Goal: Contribute content

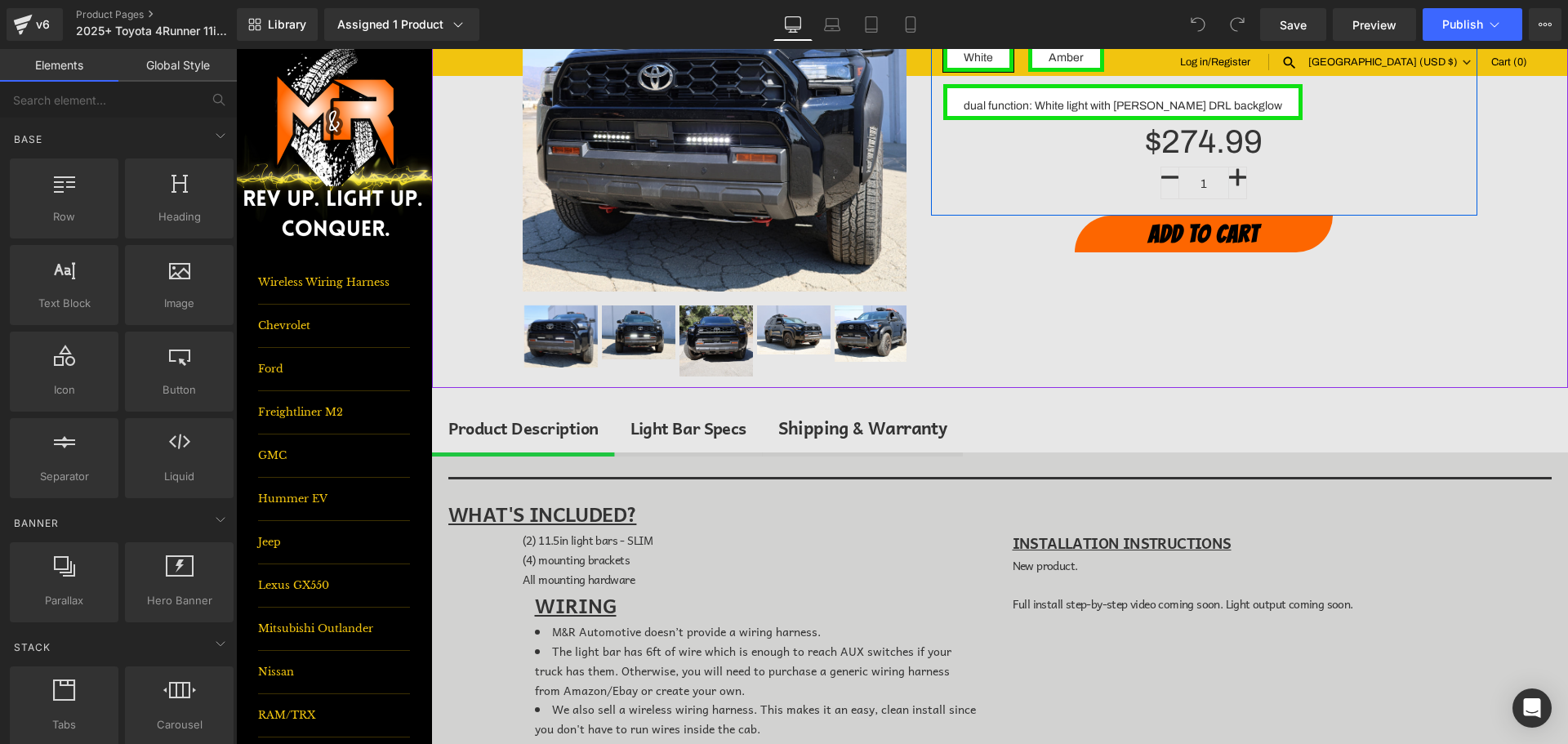
scroll to position [409, 0]
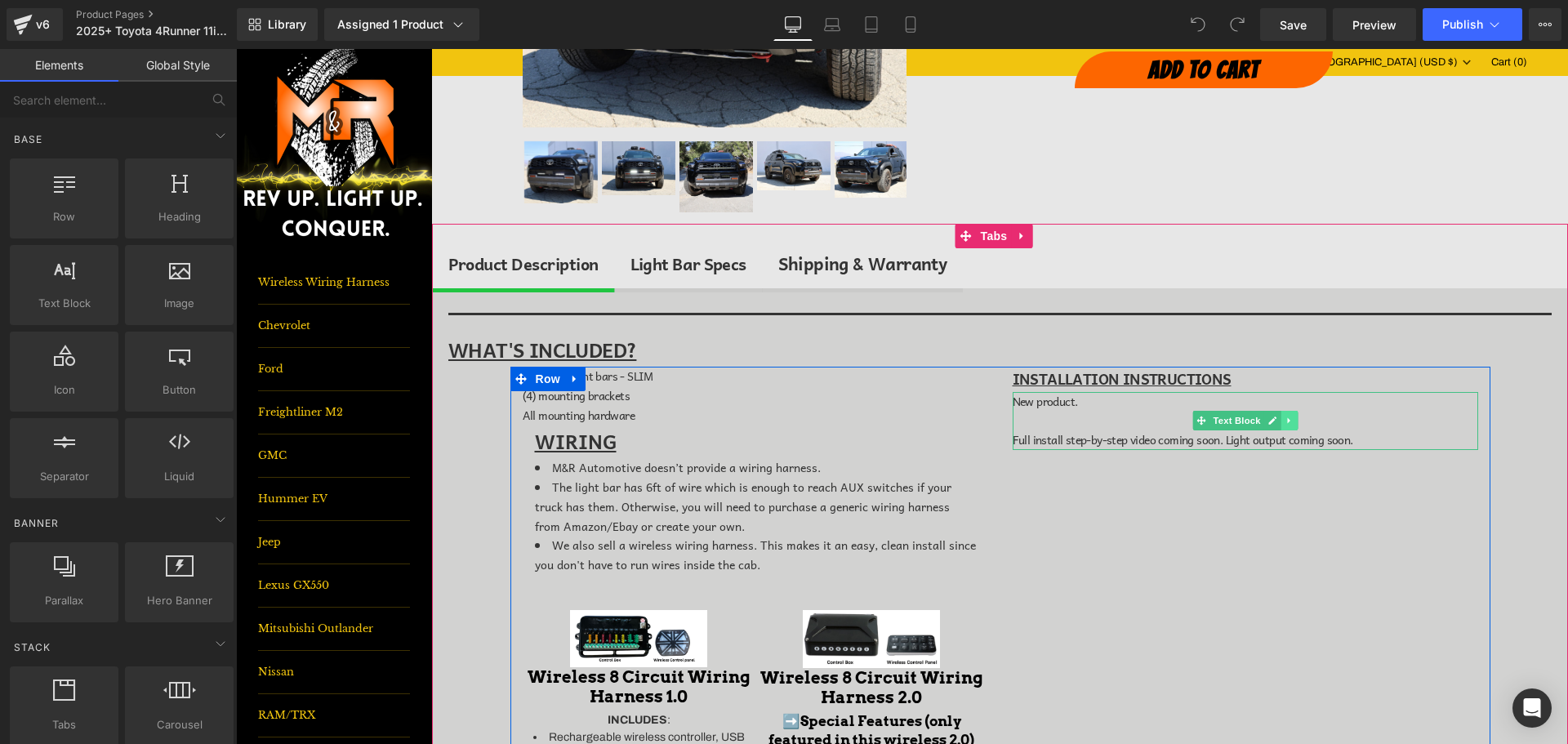
click at [1287, 421] on icon at bounding box center [1288, 421] width 3 height 6
click at [1289, 423] on link at bounding box center [1298, 421] width 17 height 20
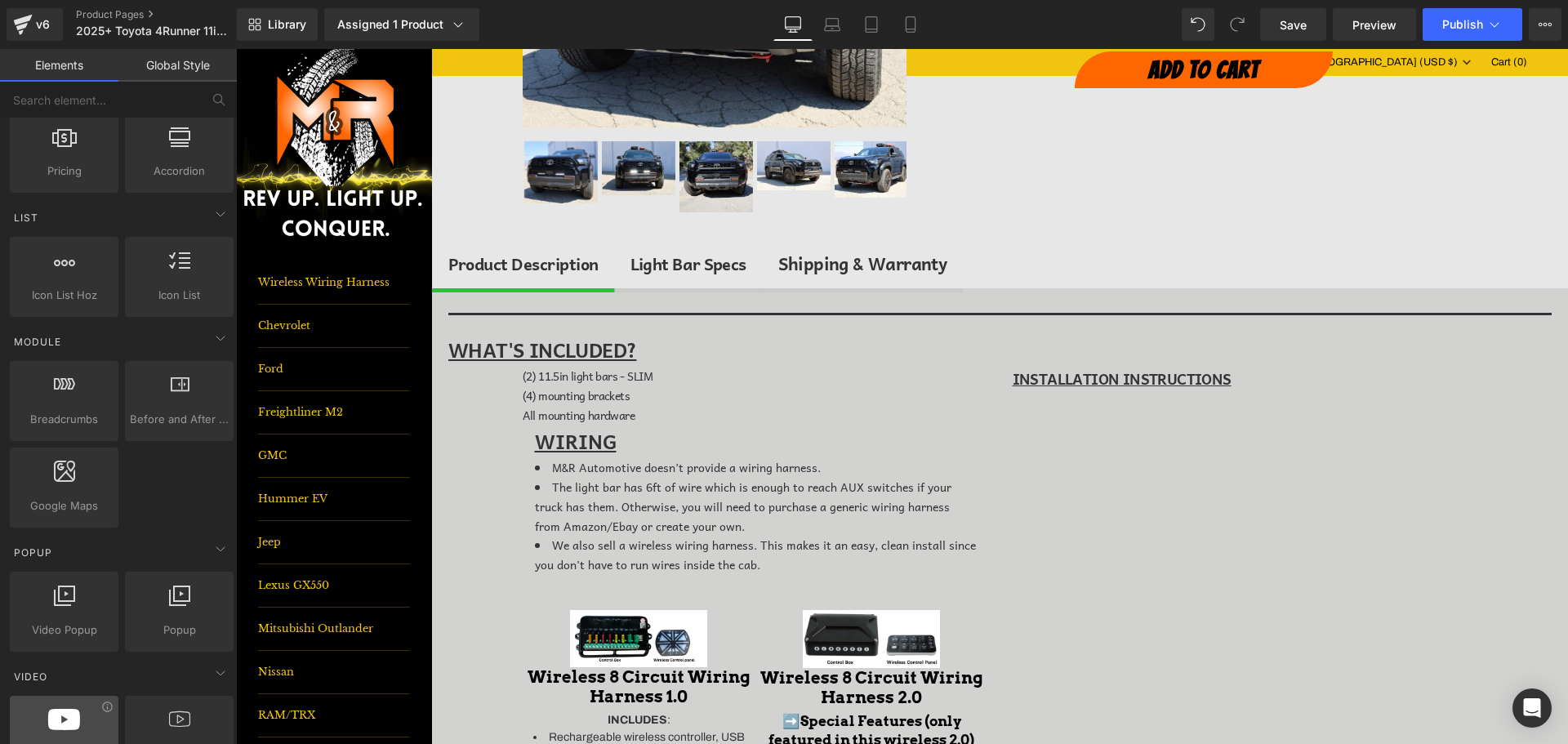
scroll to position [899, 0]
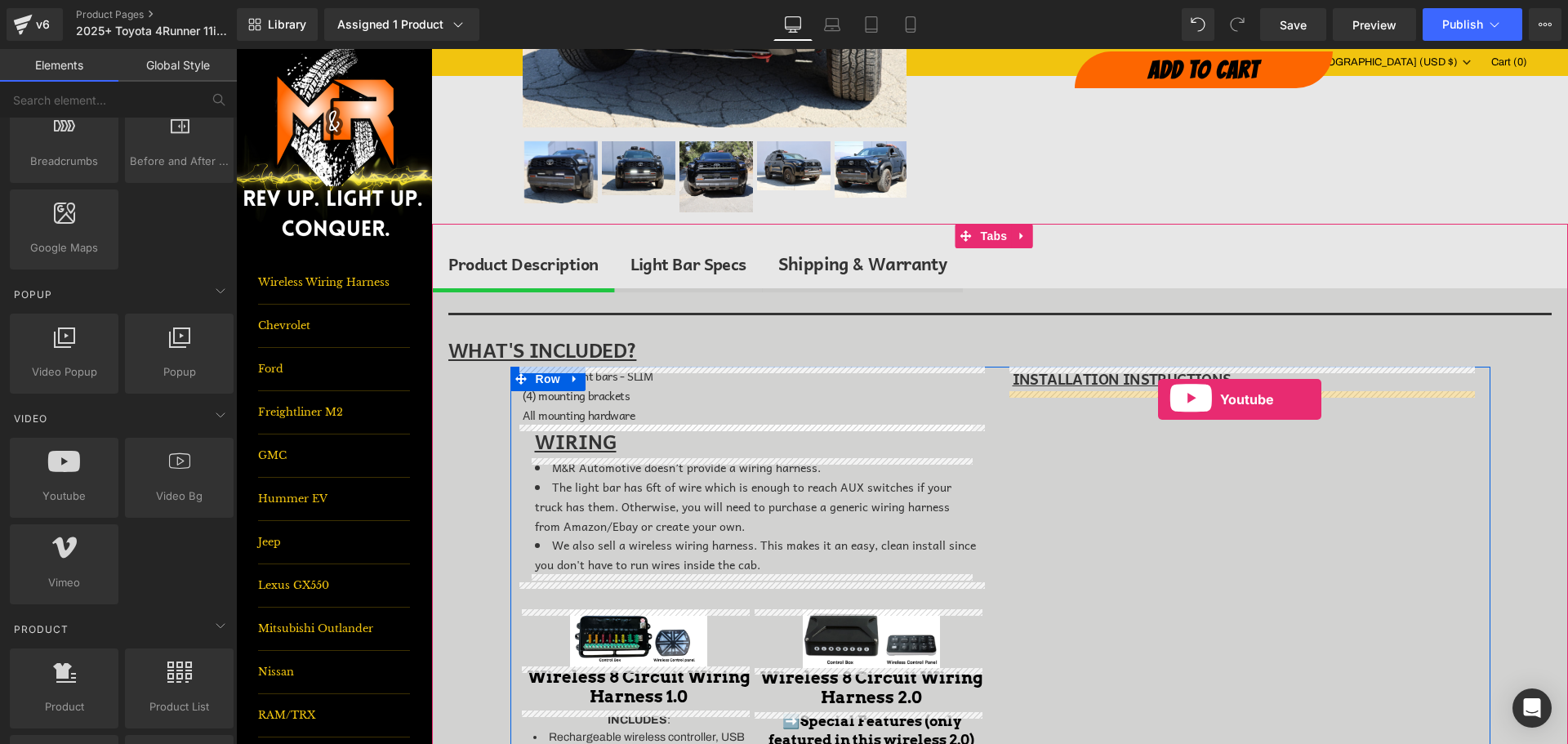
drag, startPoint x: 307, startPoint y: 539, endPoint x: 1158, endPoint y: 399, distance: 862.4
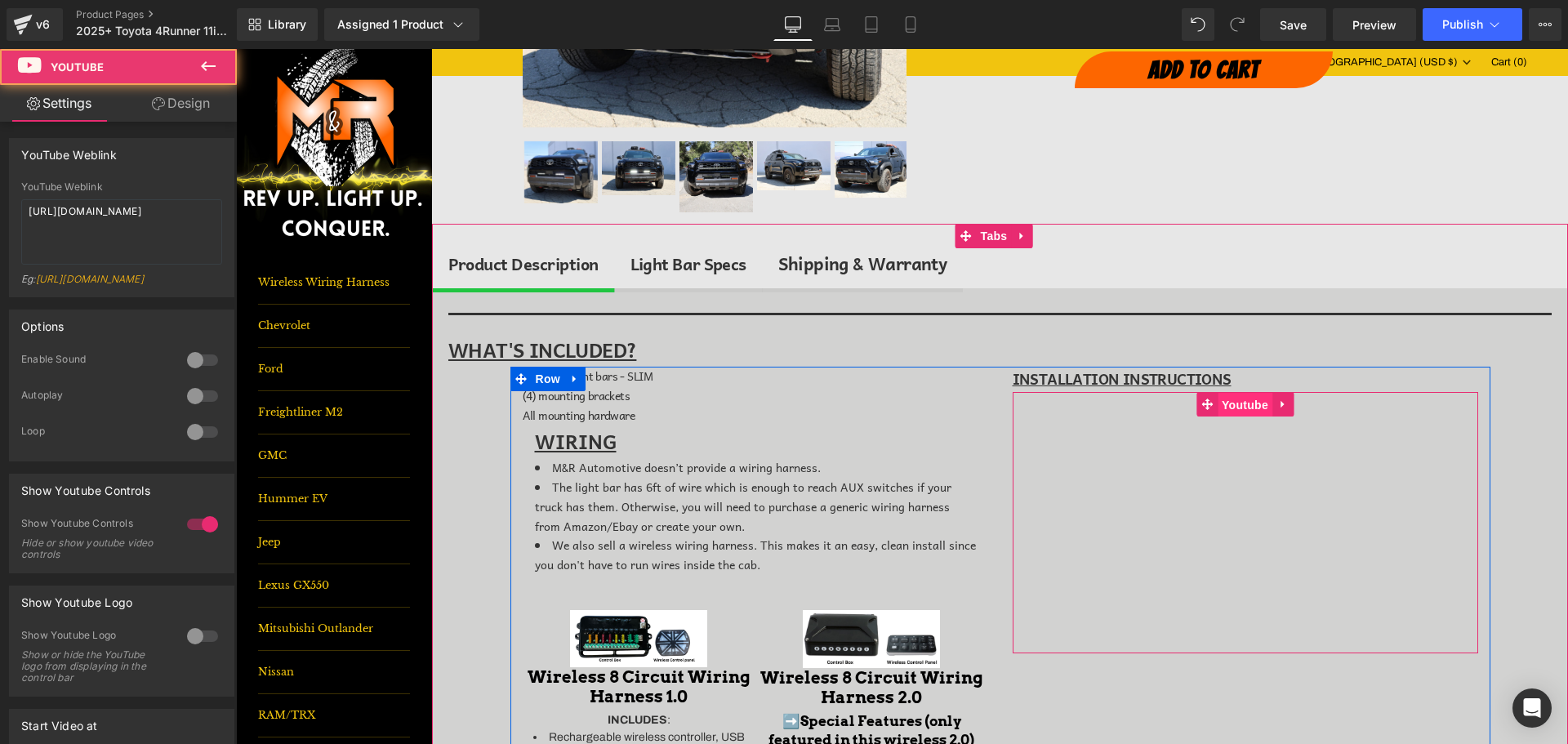
click at [1226, 405] on span "Youtube" at bounding box center [1245, 405] width 55 height 24
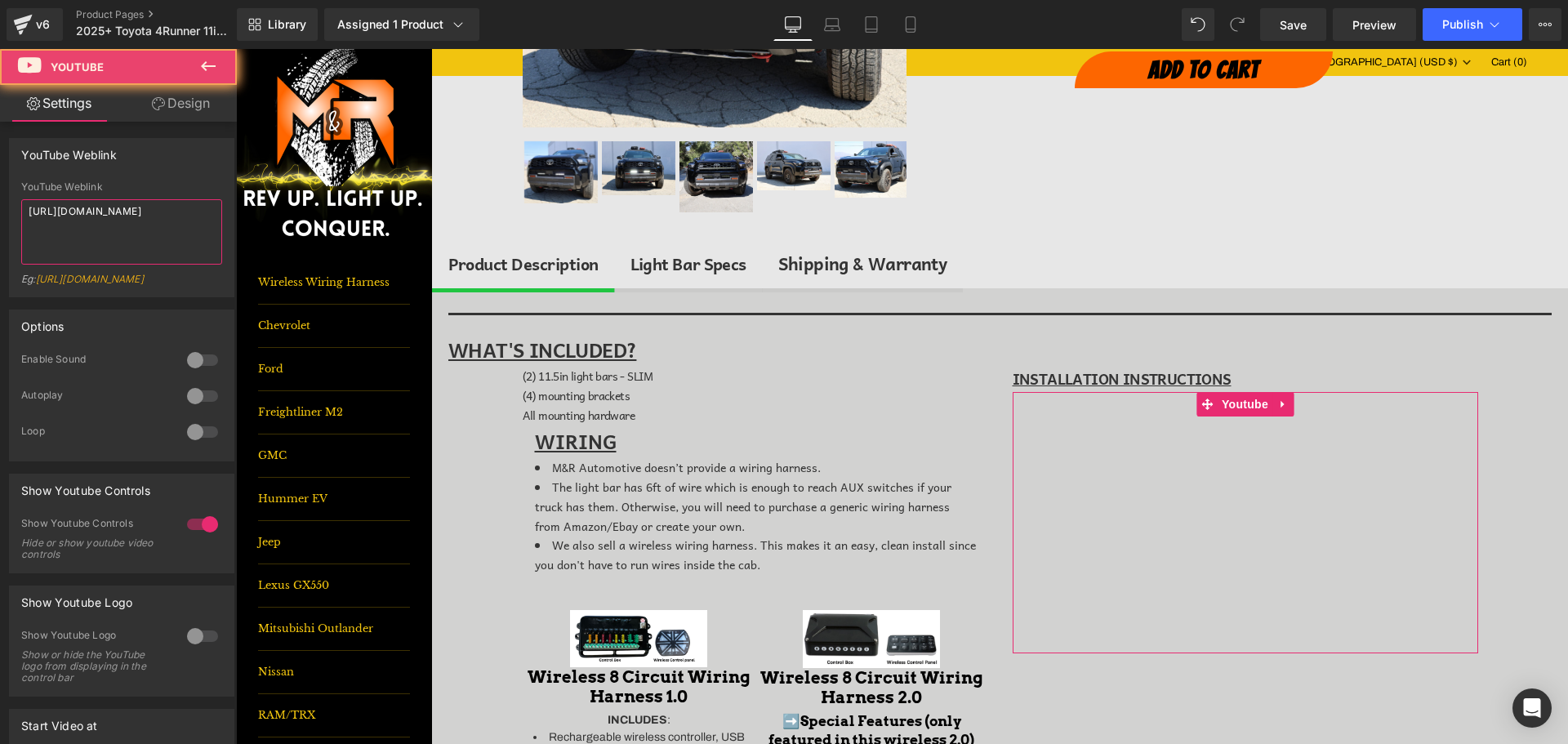
click at [142, 221] on textarea "[URL][DOMAIN_NAME]" at bounding box center [121, 231] width 201 height 65
paste textarea "[DOMAIN_NAME][URL]"
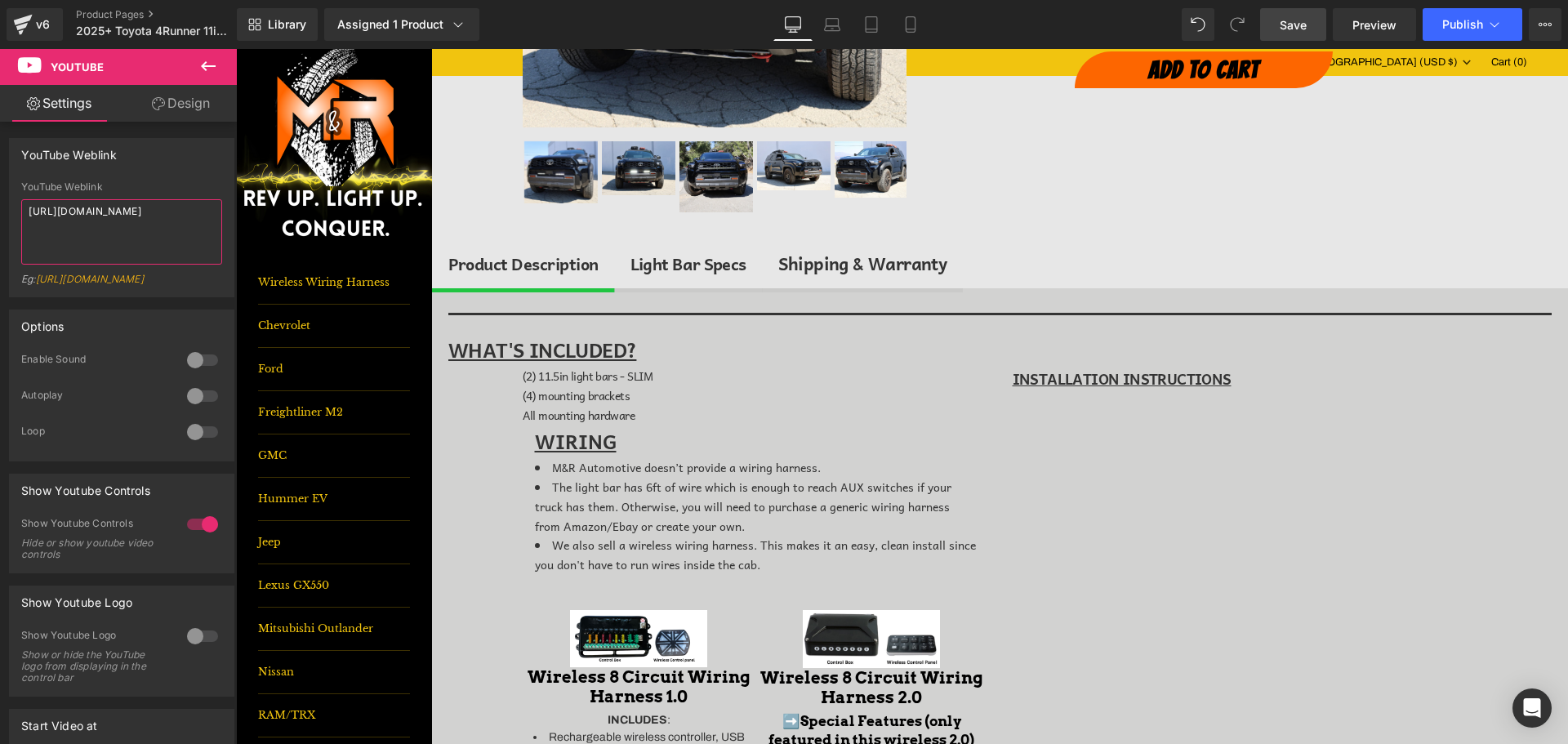
type textarea "[URL][DOMAIN_NAME]"
click at [1292, 23] on span "Save" at bounding box center [1292, 25] width 27 height 17
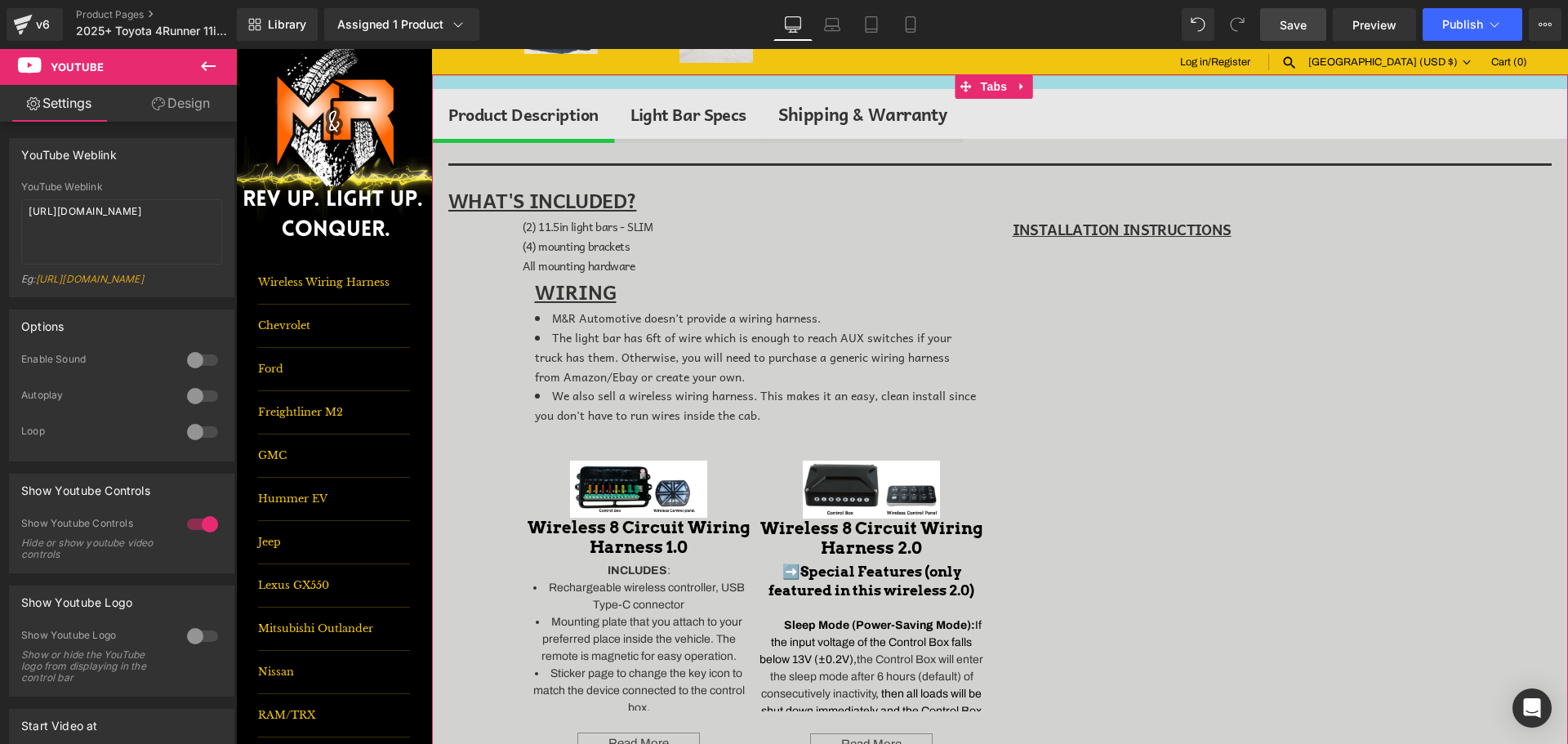
scroll to position [572, 0]
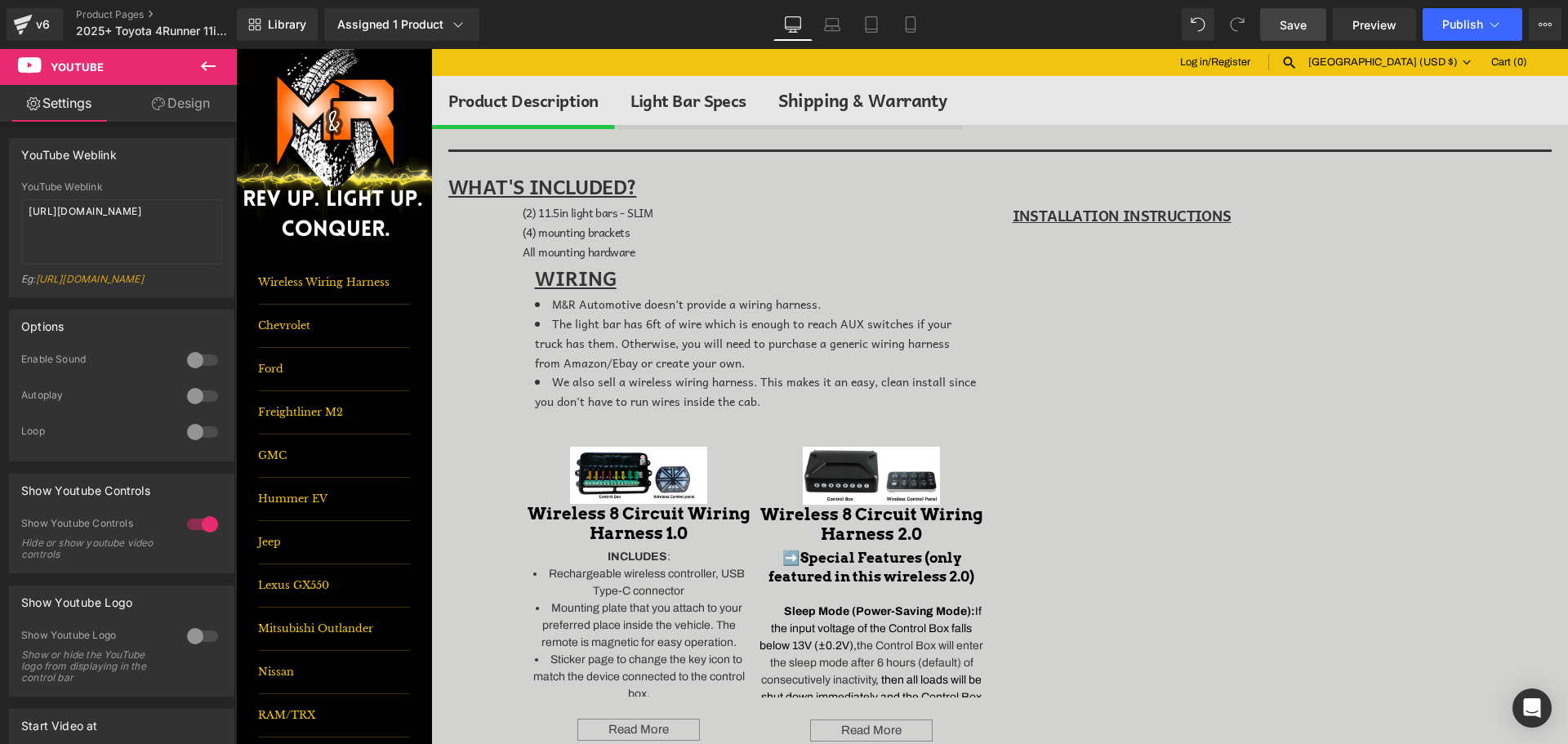
drag, startPoint x: 1272, startPoint y: 10, endPoint x: 1271, endPoint y: 242, distance: 232.0
click at [1272, 10] on link "Save" at bounding box center [1293, 24] width 66 height 33
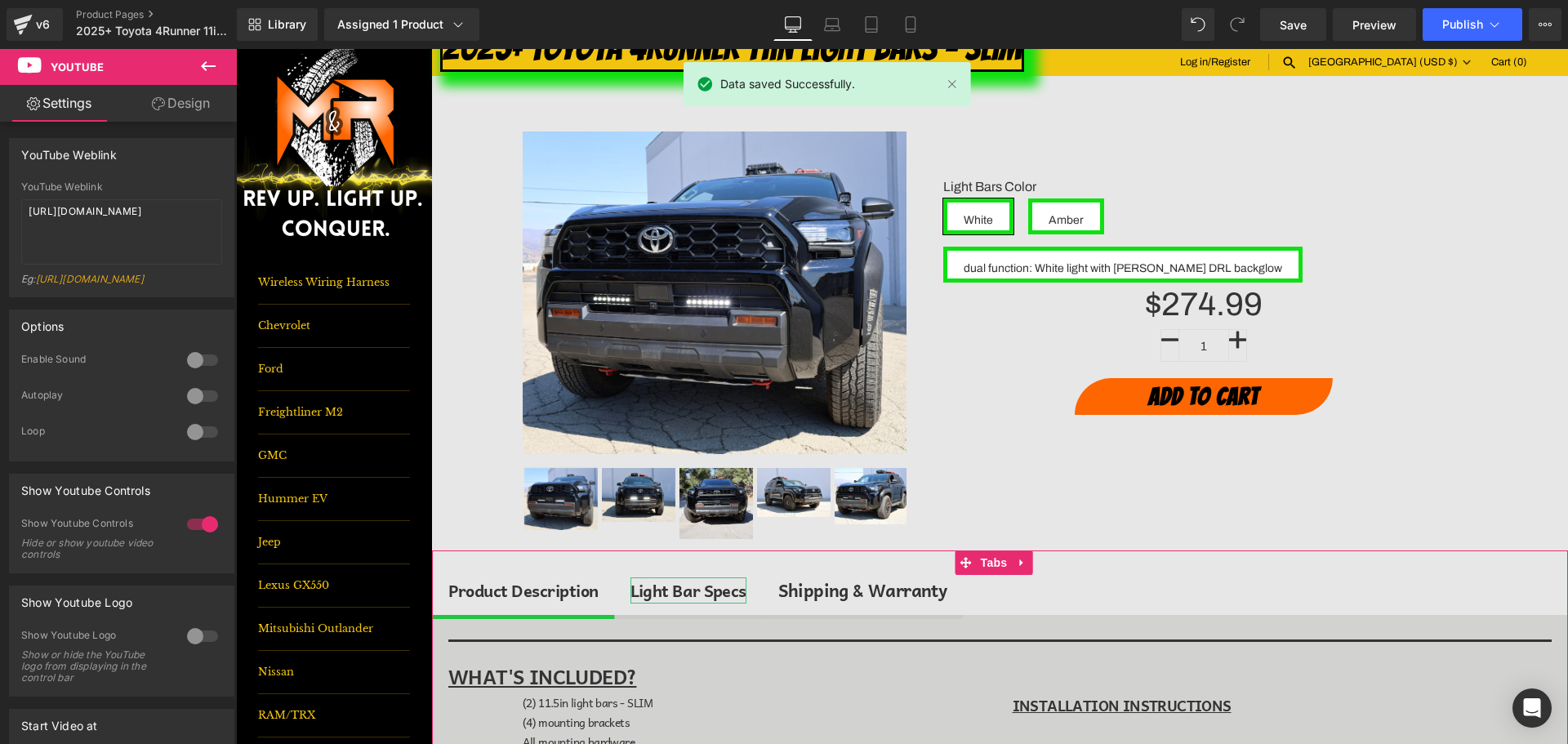
click at [728, 597] on div "Light Bar Specs" at bounding box center [688, 590] width 116 height 26
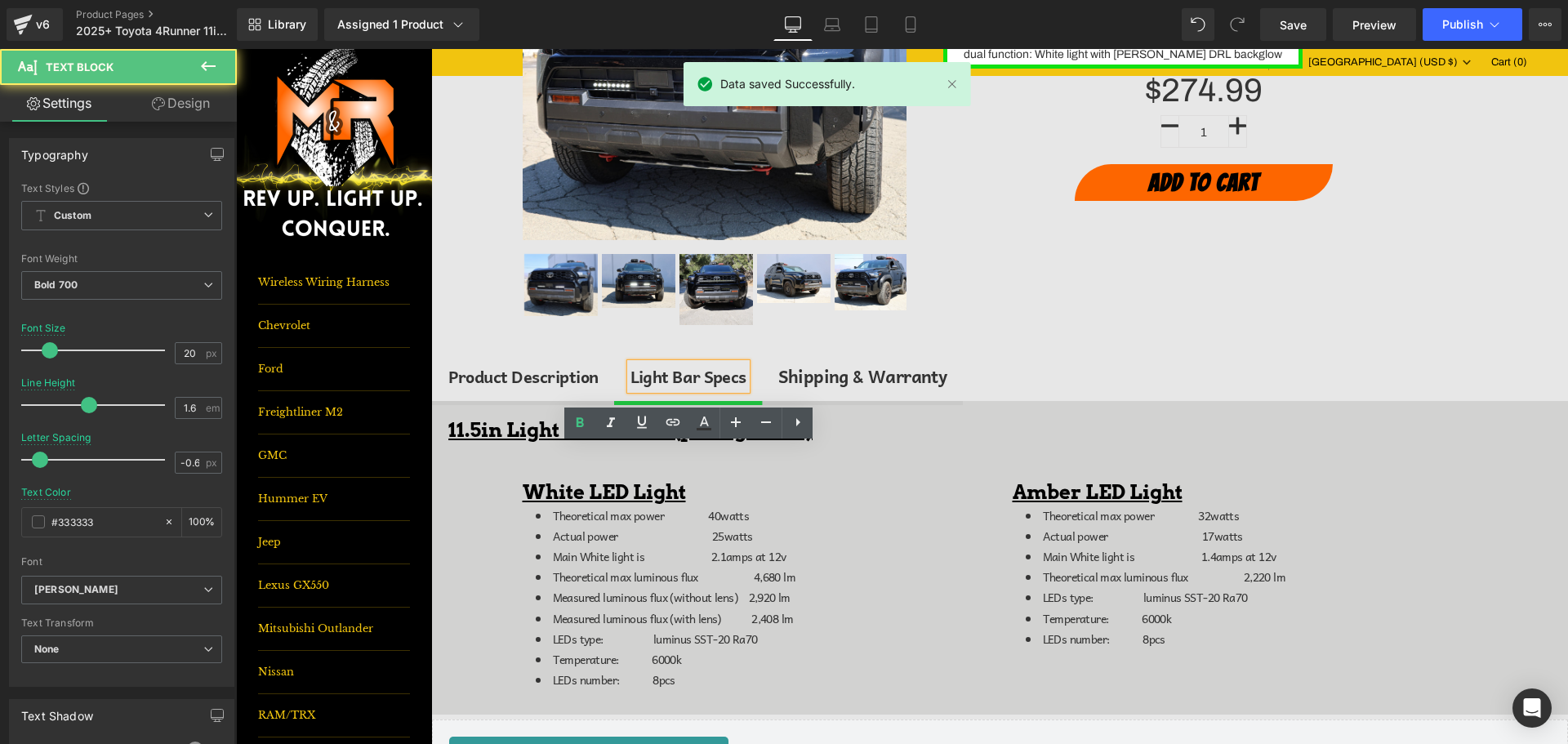
scroll to position [327, 0]
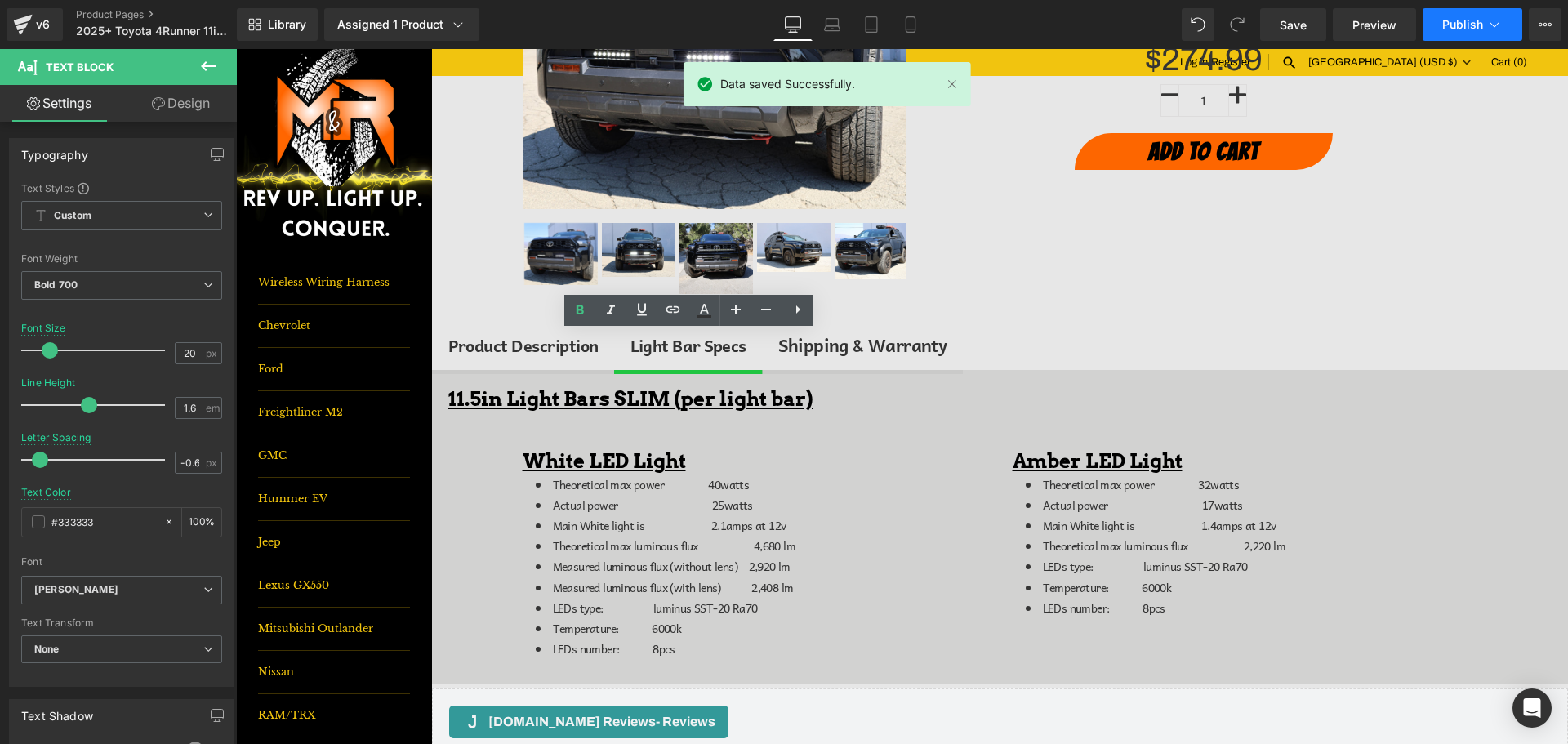
click at [1468, 23] on span "Publish" at bounding box center [1462, 24] width 41 height 13
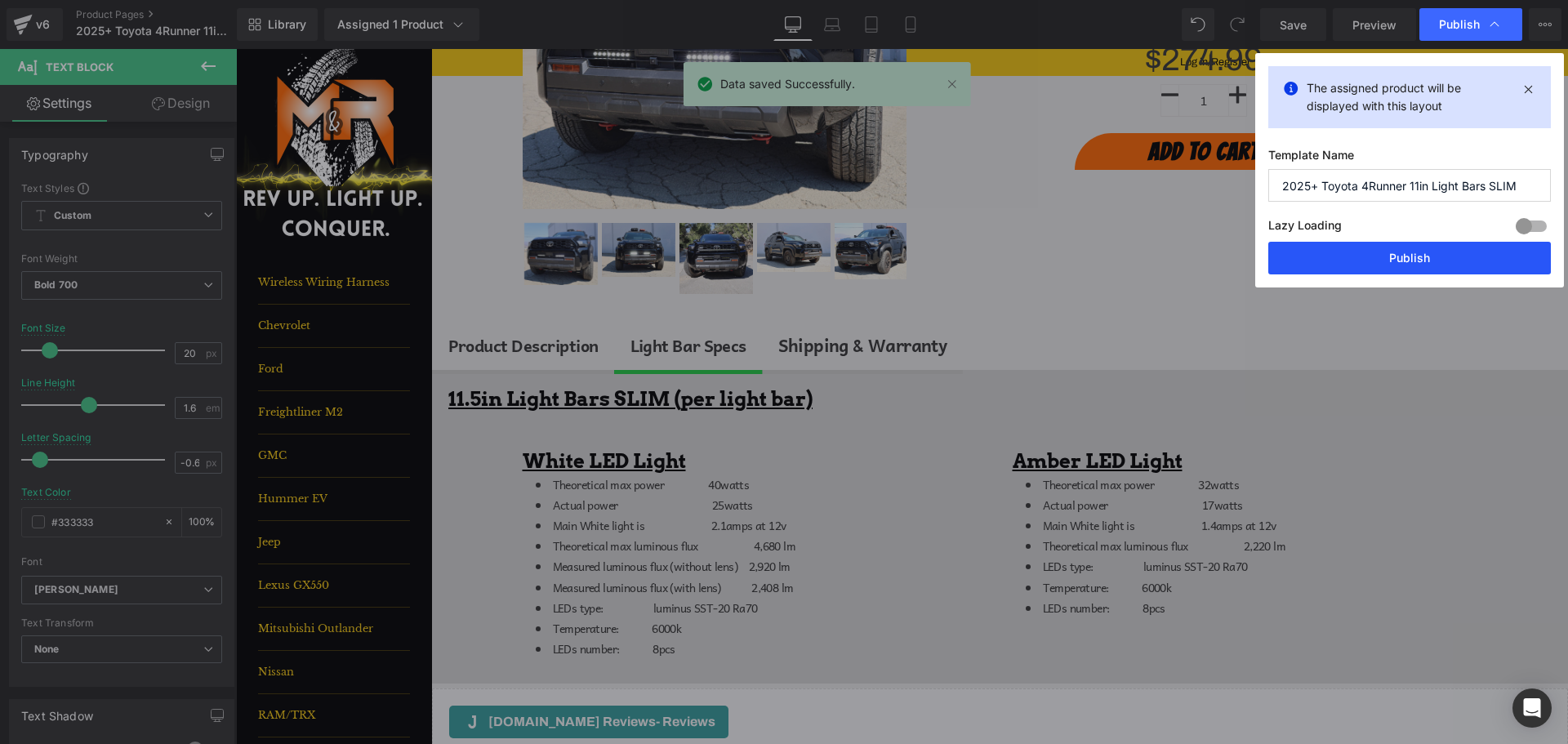
click at [1453, 264] on button "Publish" at bounding box center [1409, 258] width 282 height 33
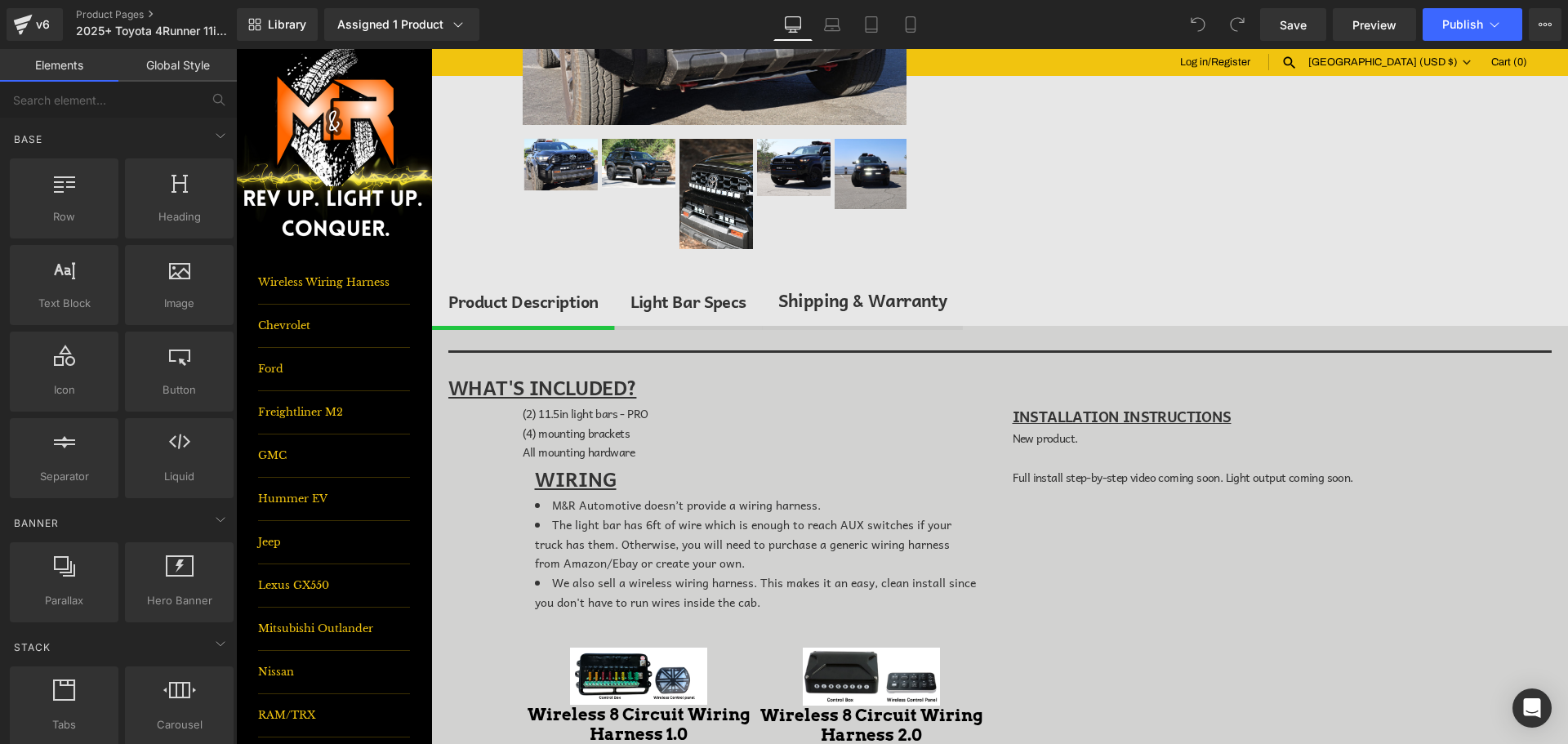
scroll to position [409, 0]
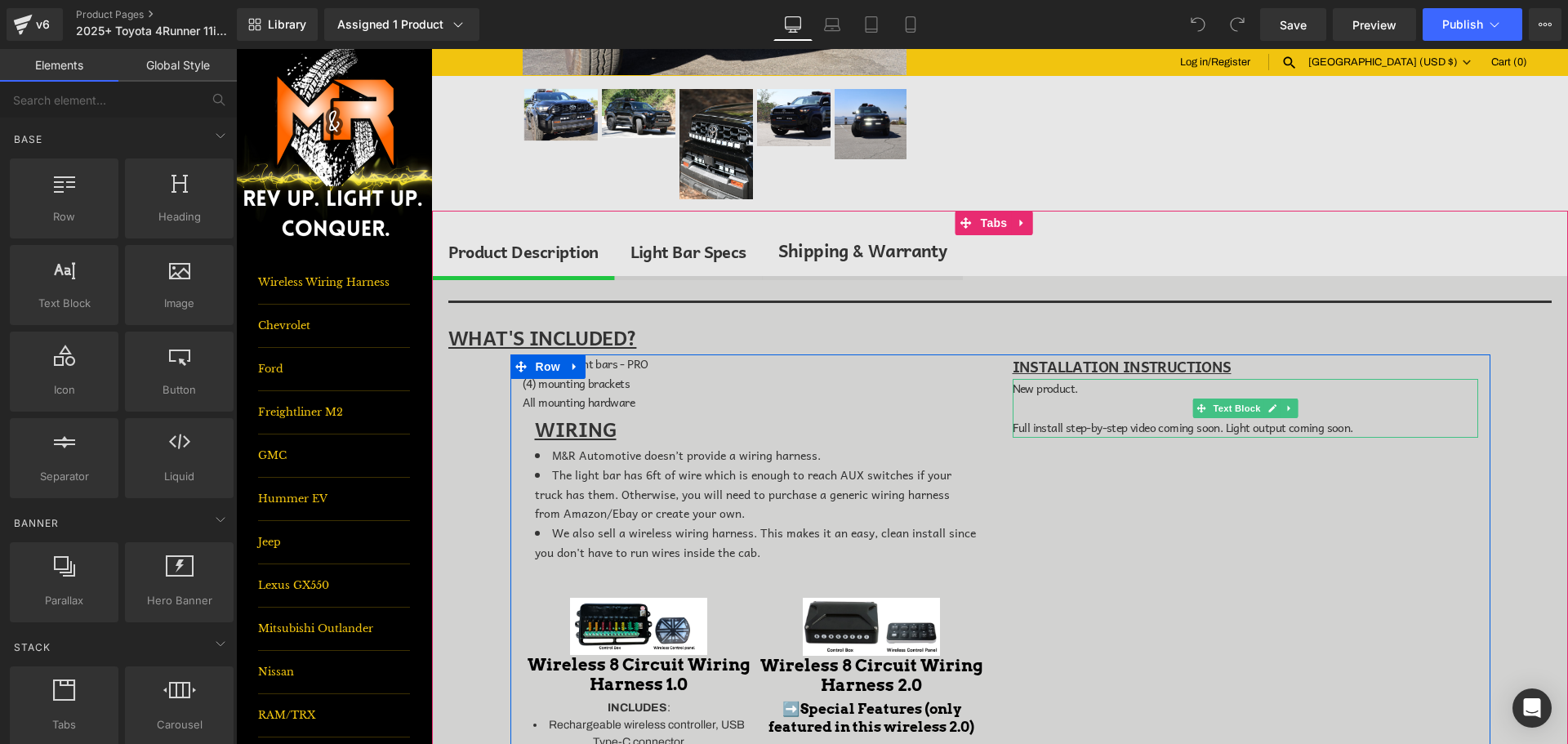
click at [1290, 403] on link at bounding box center [1289, 409] width 17 height 20
click at [1290, 413] on link at bounding box center [1298, 409] width 17 height 20
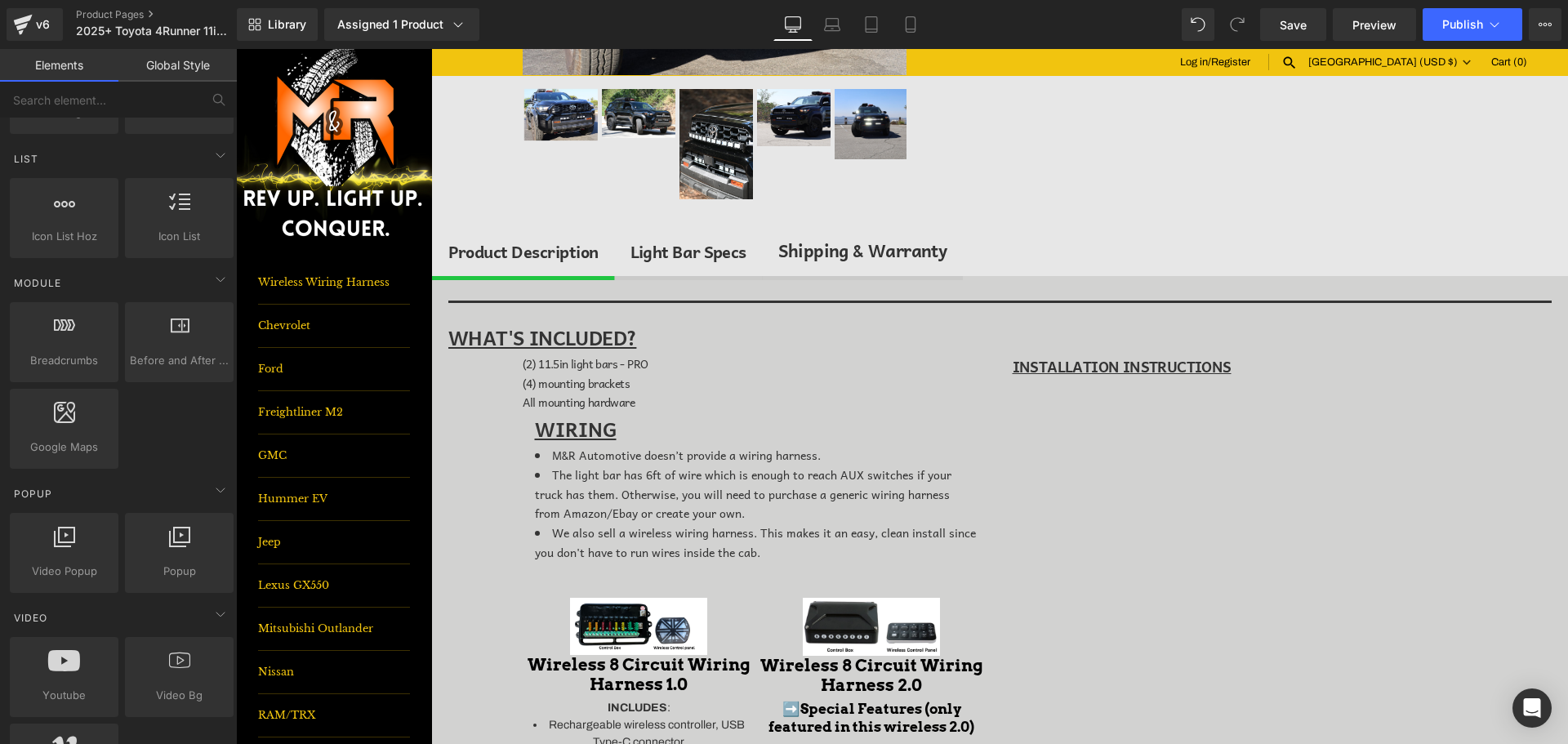
scroll to position [899, 0]
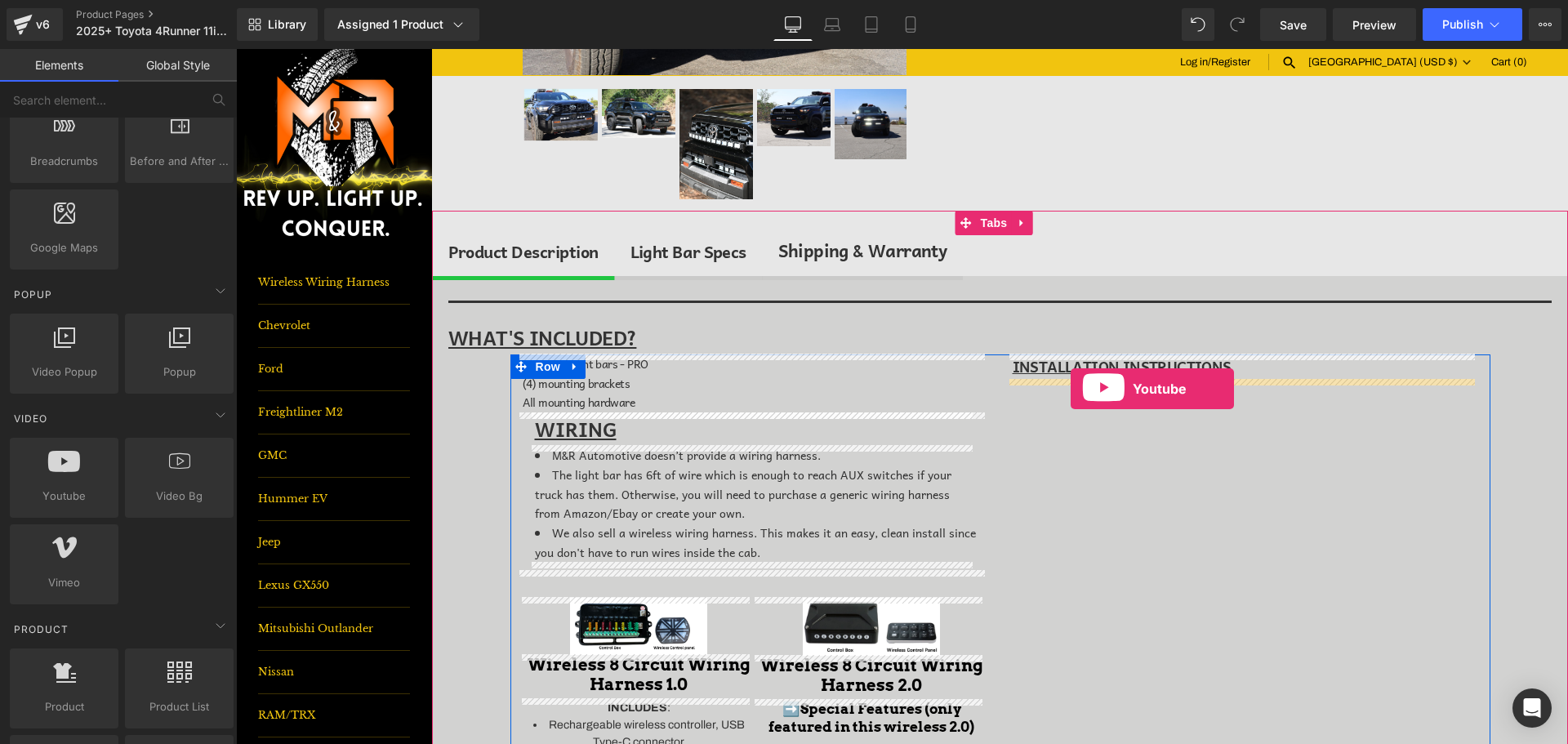
drag, startPoint x: 304, startPoint y: 516, endPoint x: 1071, endPoint y: 389, distance: 777.4
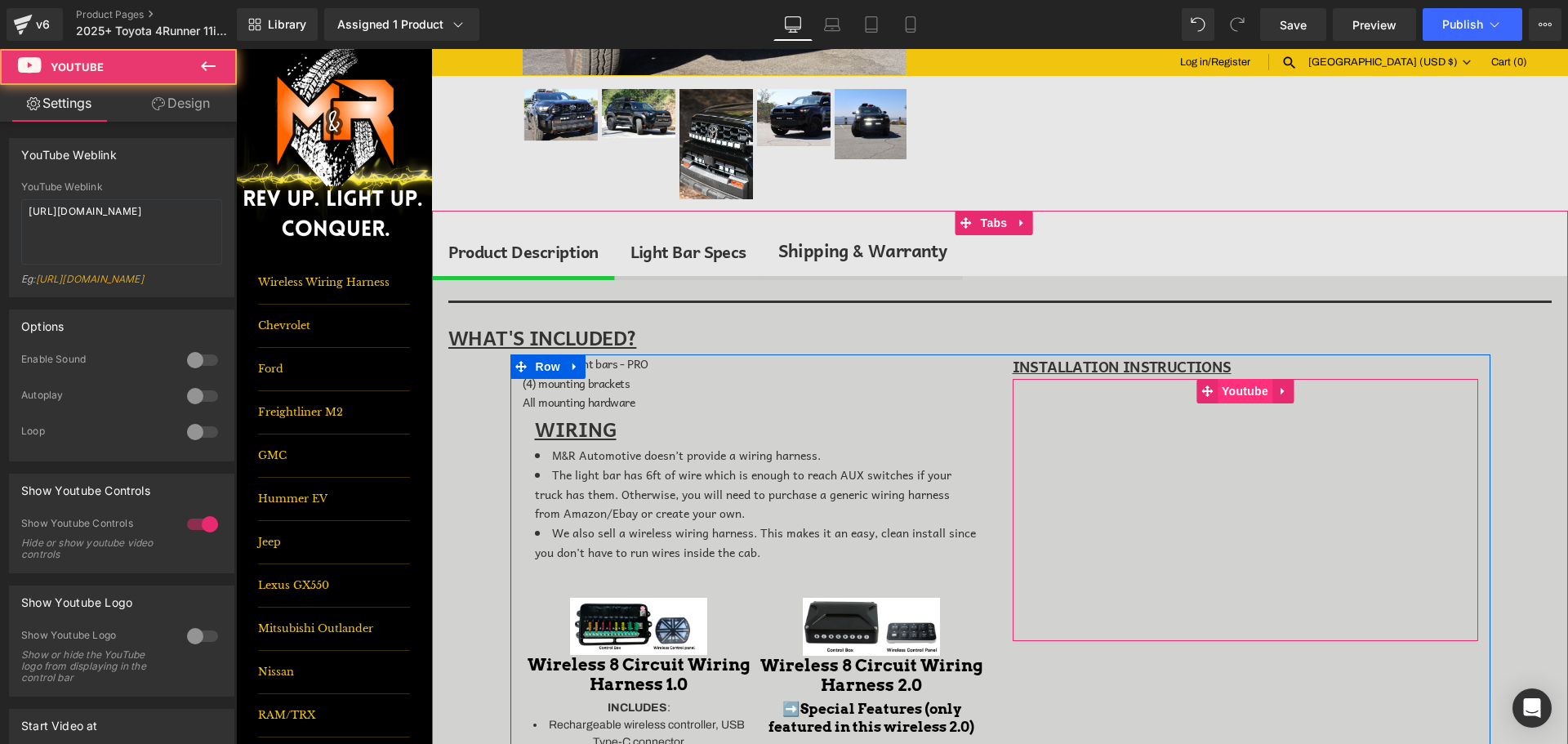
click at [1219, 386] on span "Youtube" at bounding box center [1245, 391] width 55 height 24
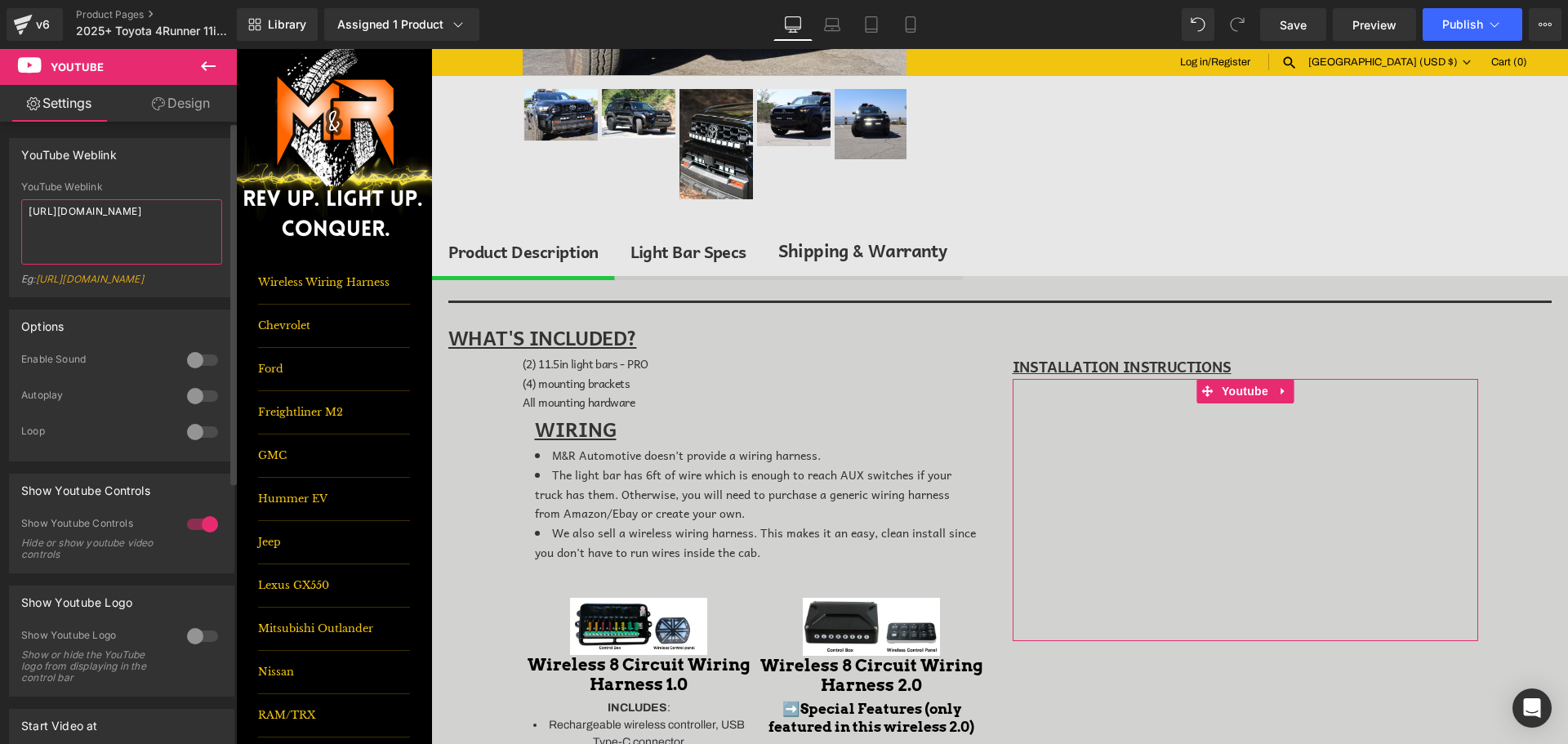
click at [135, 210] on textarea "[URL][DOMAIN_NAME]" at bounding box center [121, 231] width 201 height 65
paste textarea "[DOMAIN_NAME][URL]"
type textarea "[URL][DOMAIN_NAME]"
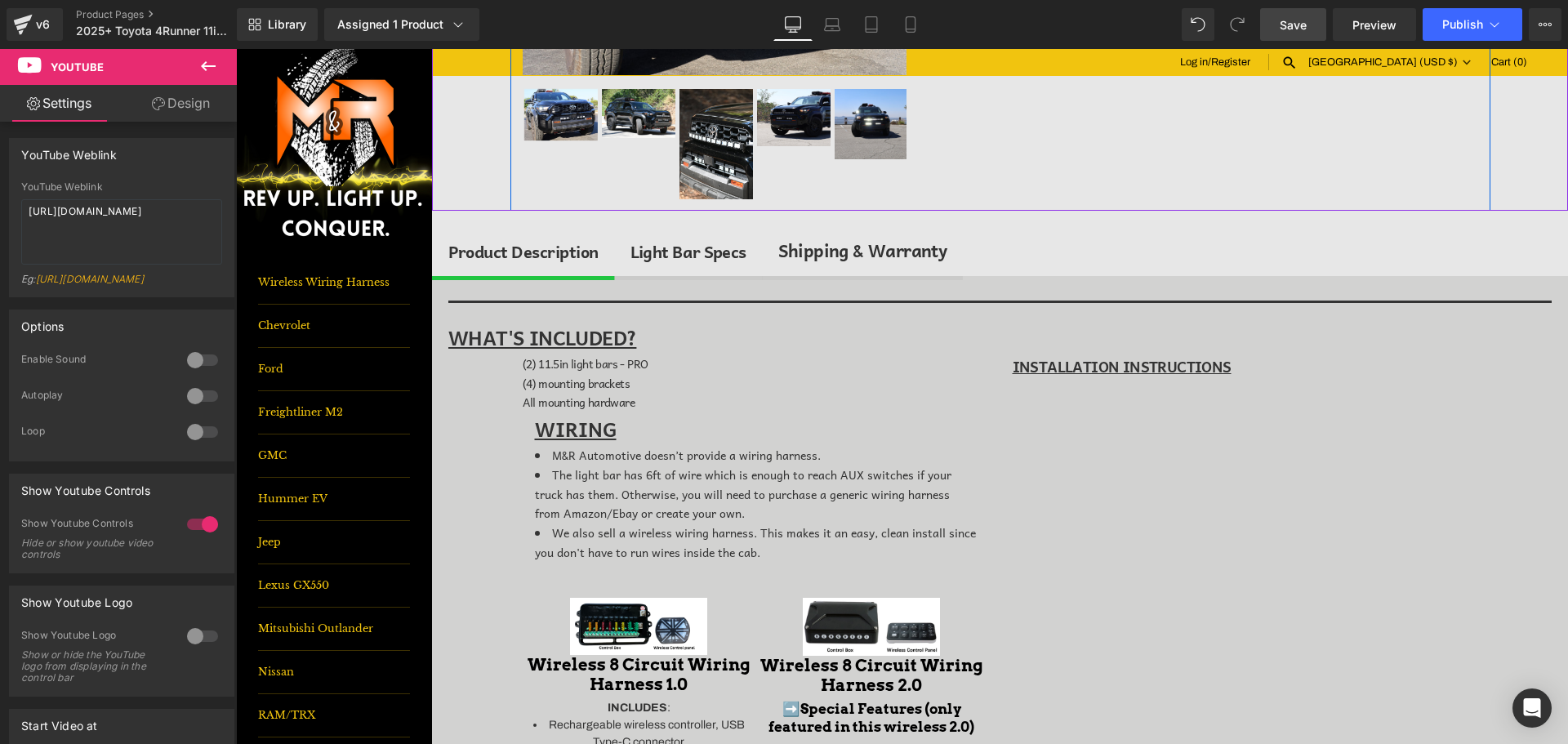
click at [1302, 20] on span "Save" at bounding box center [1292, 25] width 27 height 17
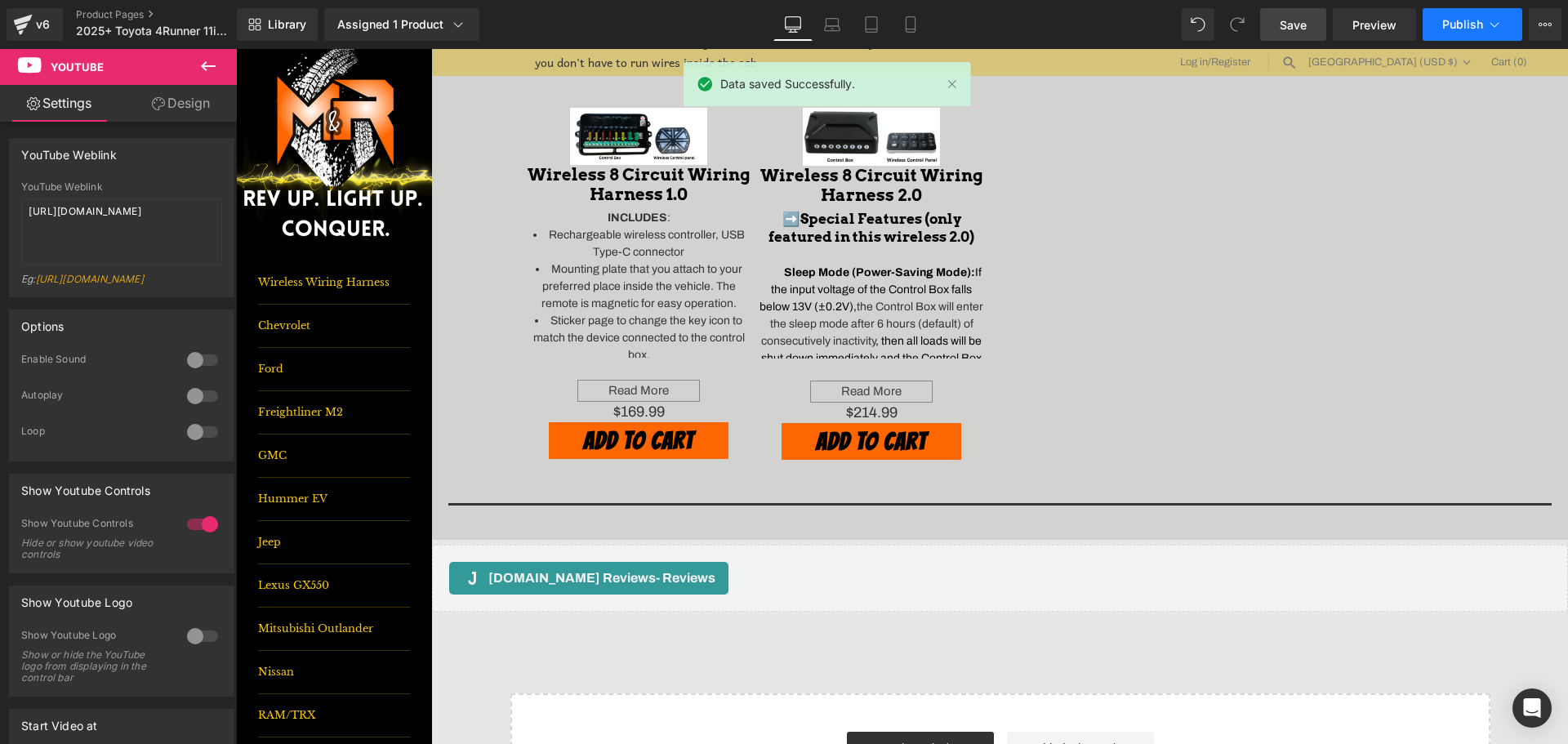
click at [1440, 24] on button "Publish" at bounding box center [1472, 24] width 100 height 33
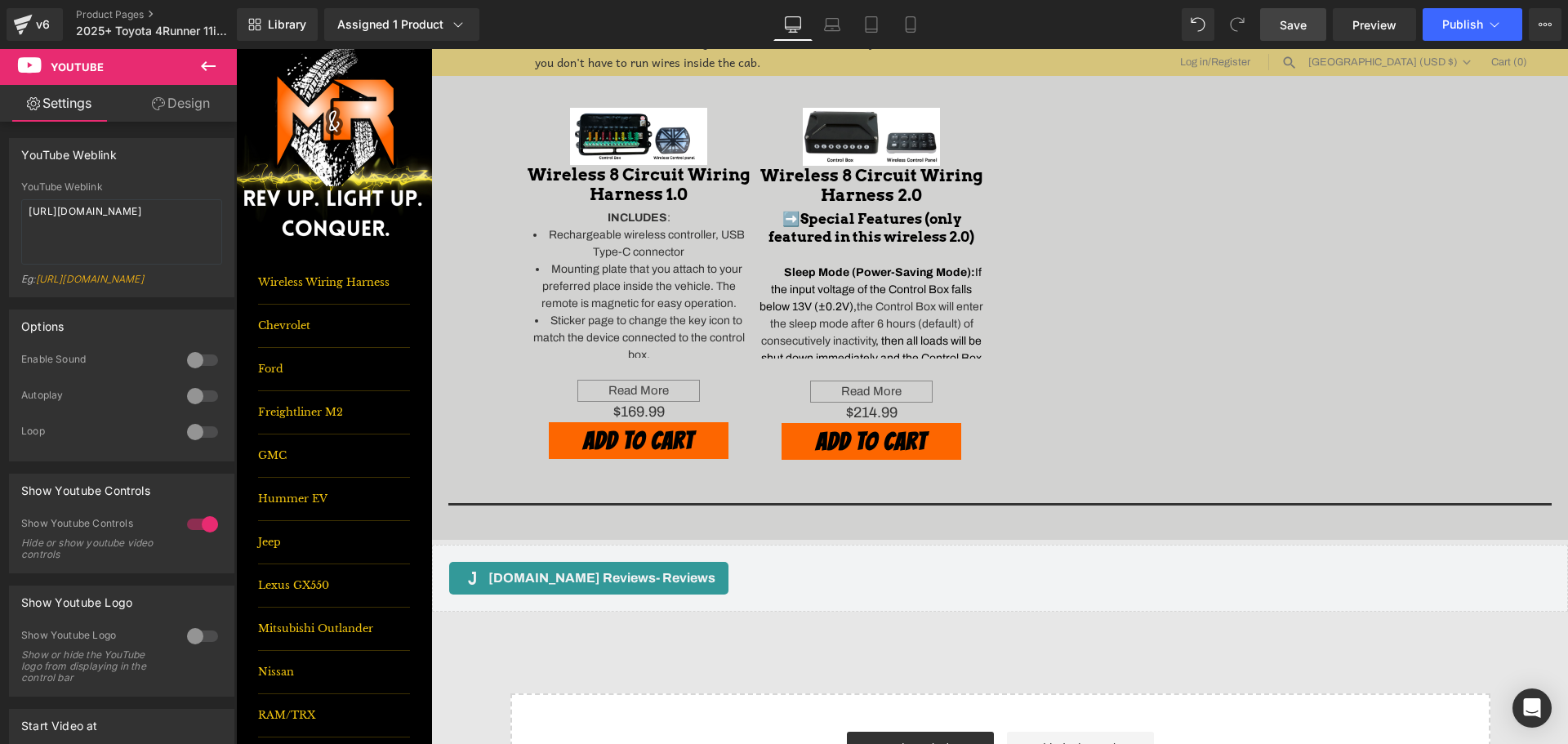
click at [1314, 34] on link "Save" at bounding box center [1293, 24] width 66 height 33
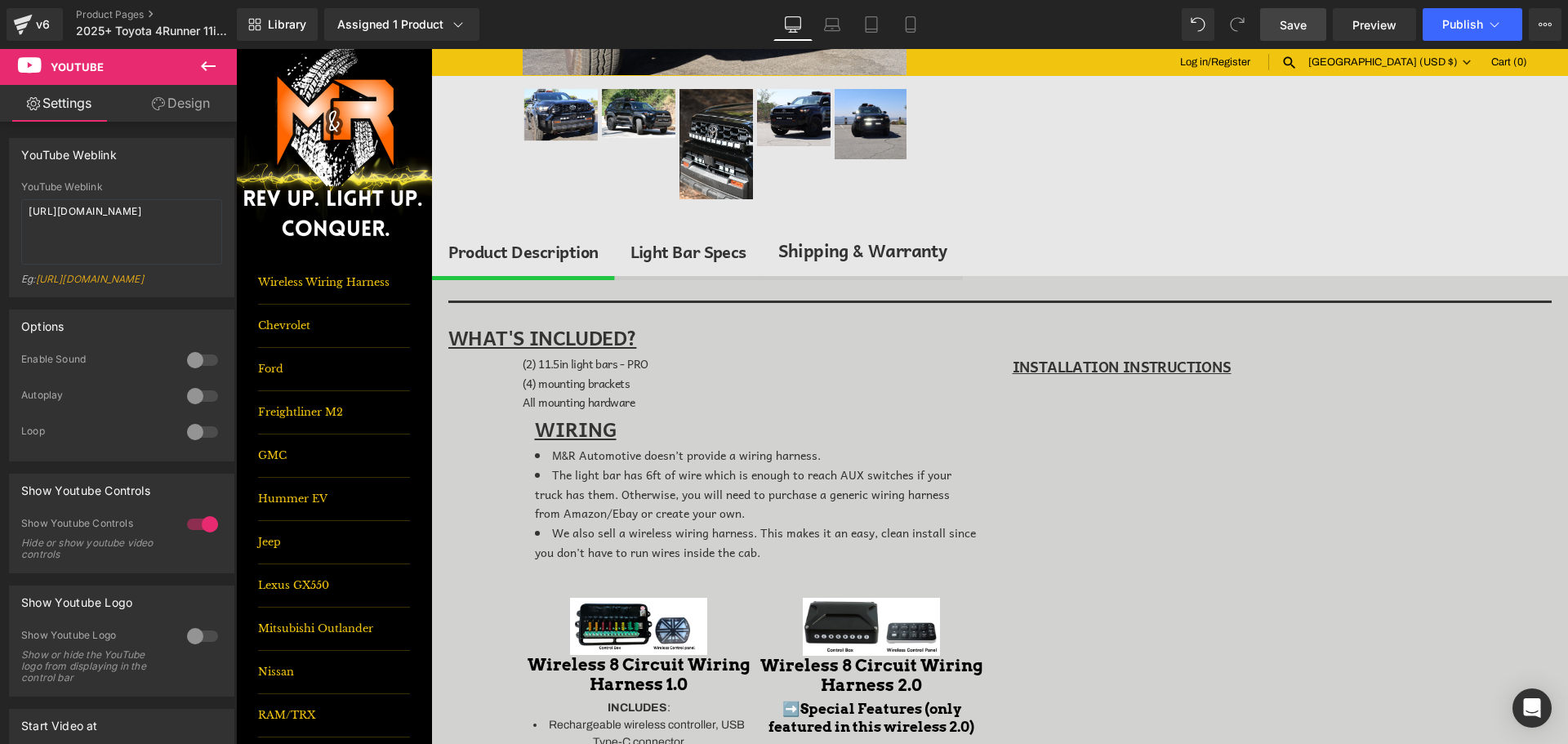
click at [695, 245] on div "Light Bar Specs" at bounding box center [688, 251] width 116 height 26
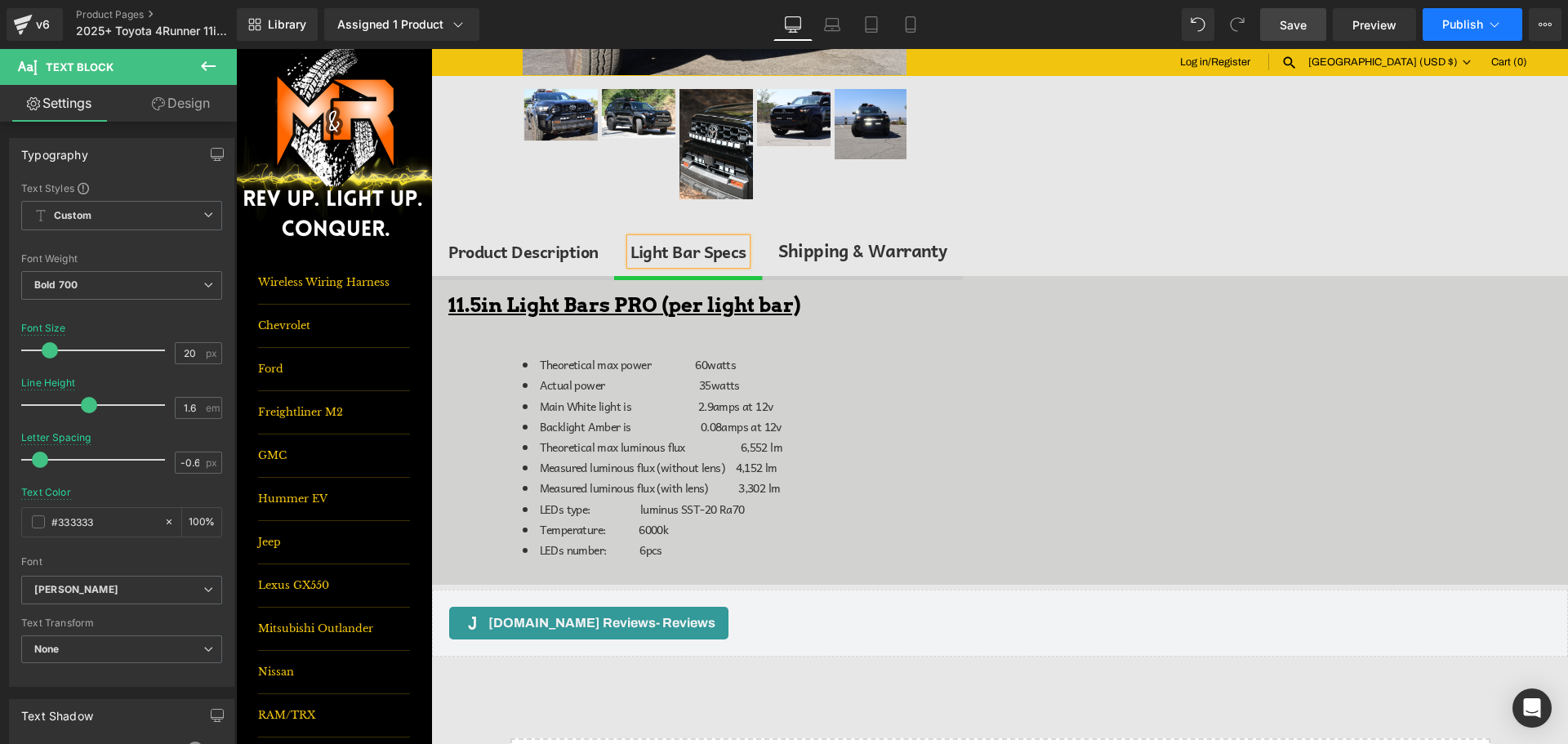
click at [1480, 18] on span "Publish" at bounding box center [1462, 24] width 41 height 13
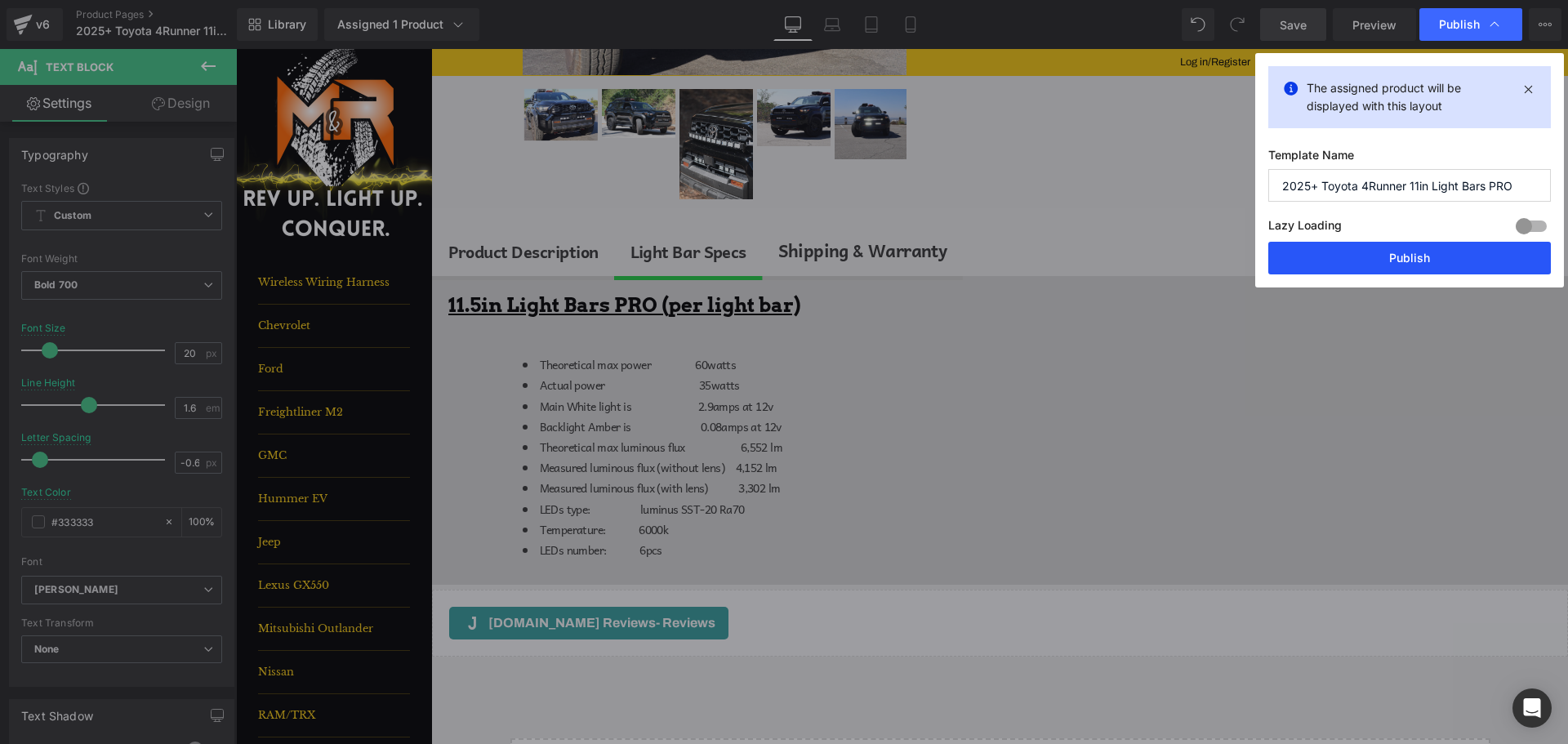
click at [1489, 264] on button "Publish" at bounding box center [1409, 258] width 282 height 33
